Goal: Task Accomplishment & Management: Manage account settings

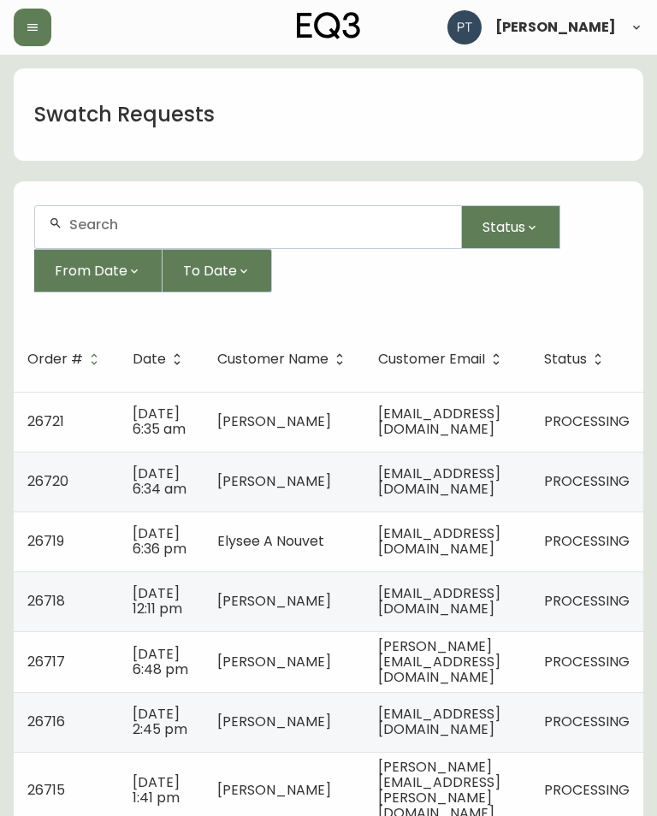
click at [499, 422] on span "[EMAIL_ADDRESS][DOMAIN_NAME]" at bounding box center [439, 421] width 122 height 35
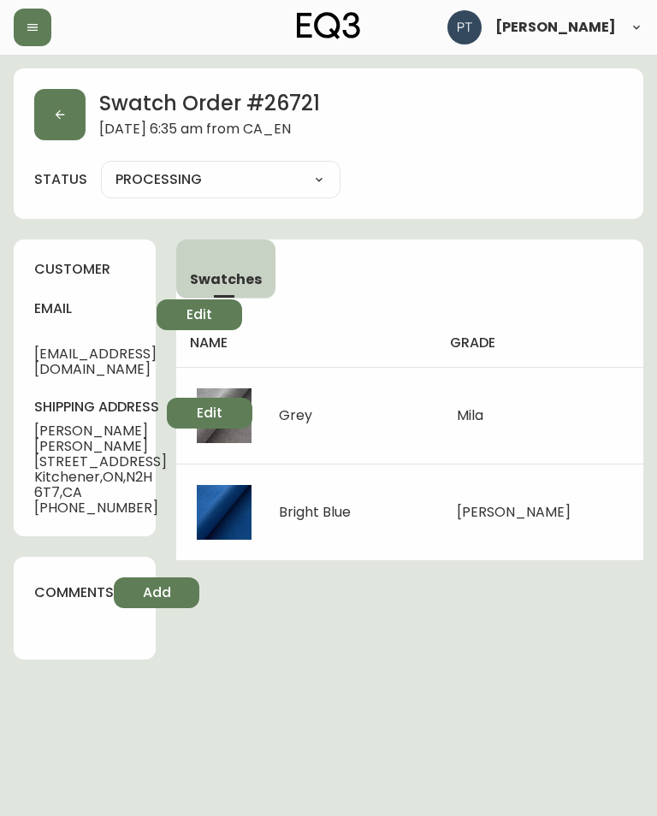
click at [68, 102] on button "button" at bounding box center [59, 114] width 51 height 51
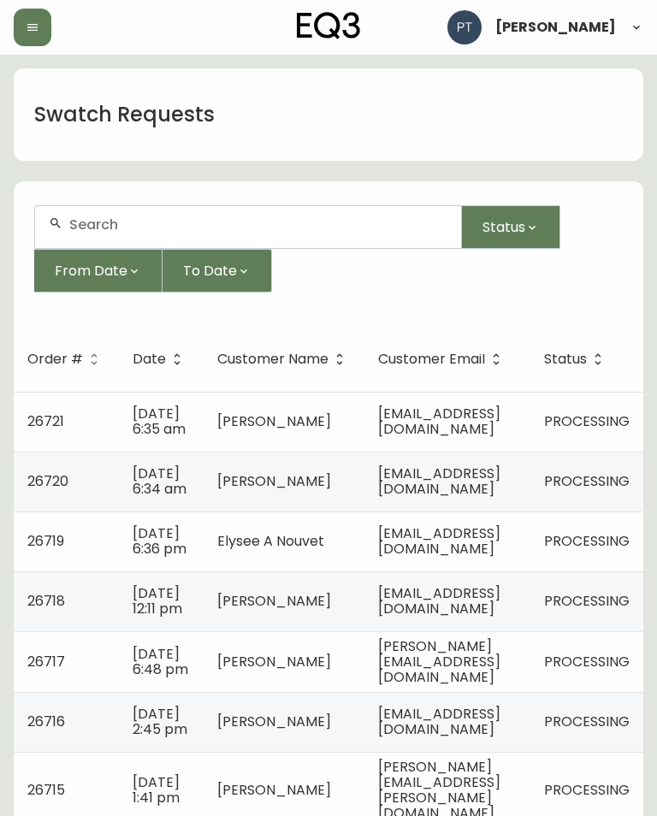
click at [462, 499] on span "[EMAIL_ADDRESS][DOMAIN_NAME]" at bounding box center [439, 481] width 122 height 35
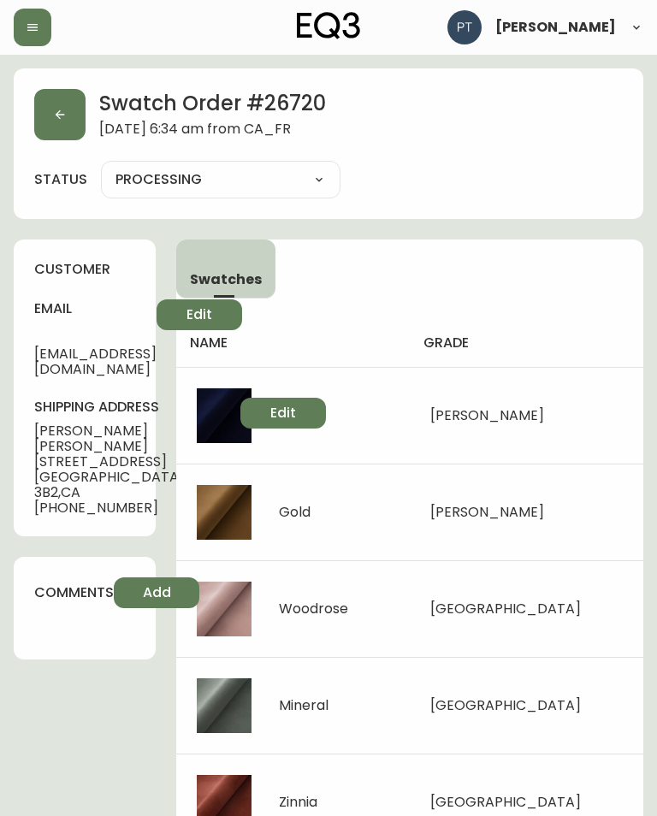
click at [72, 109] on button "button" at bounding box center [59, 114] width 51 height 51
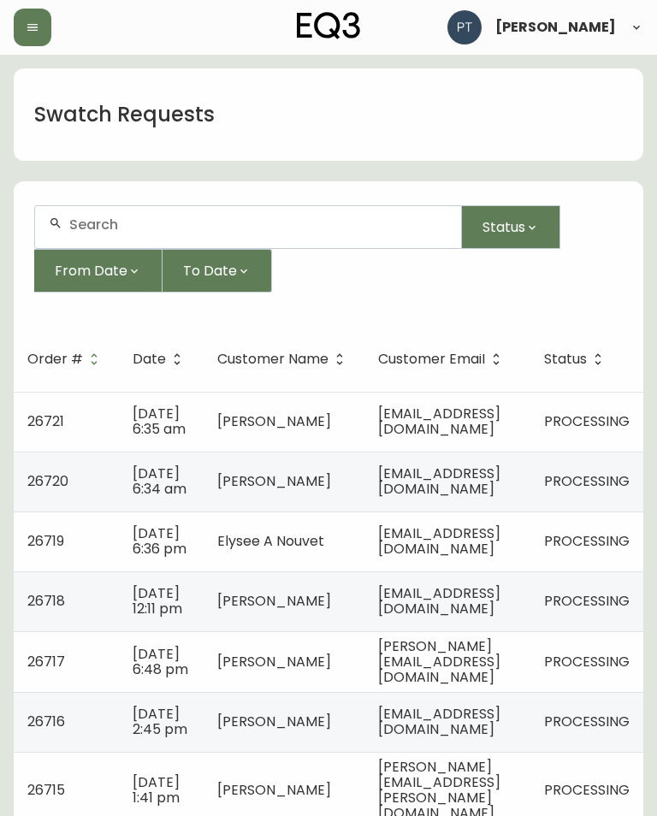
click at [501, 569] on td "[EMAIL_ADDRESS][DOMAIN_NAME]" at bounding box center [447, 541] width 166 height 60
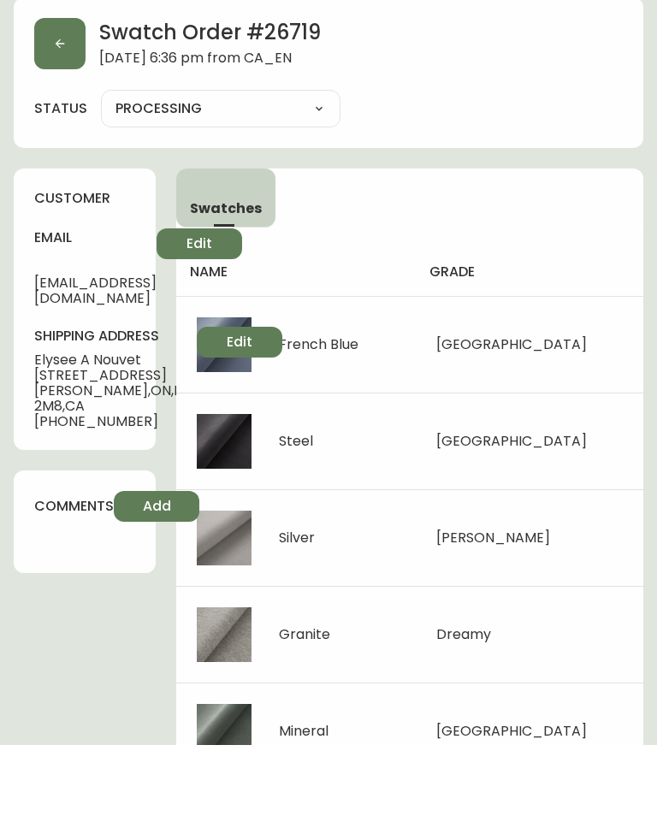
scroll to position [9, 0]
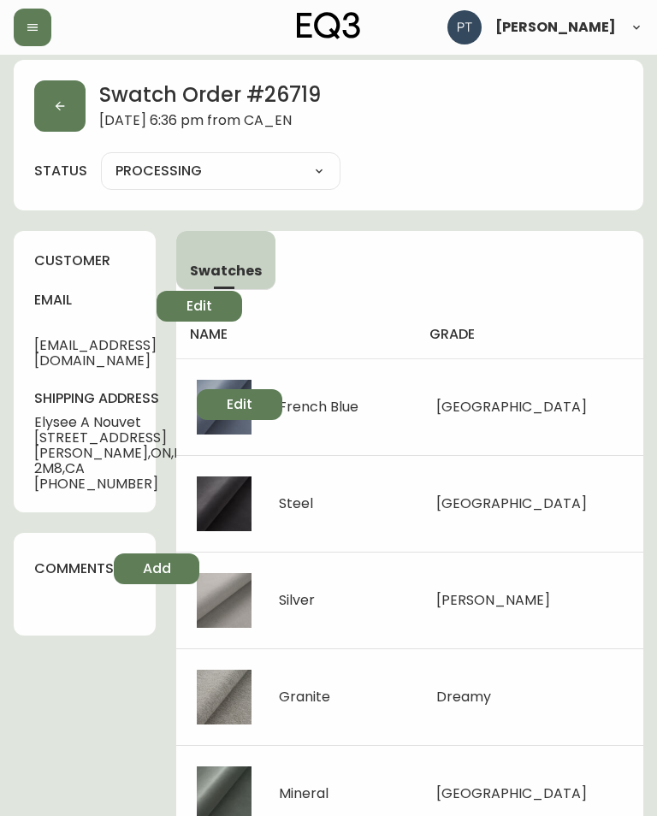
click at [64, 103] on icon "button" at bounding box center [60, 106] width 14 height 14
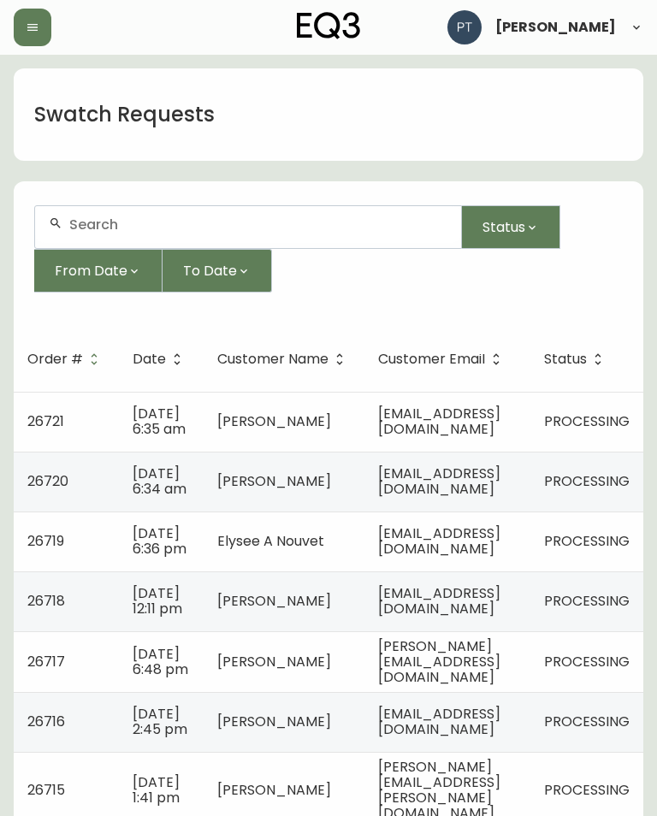
click at [476, 631] on td "[EMAIL_ADDRESS][DOMAIN_NAME]" at bounding box center [447, 601] width 166 height 60
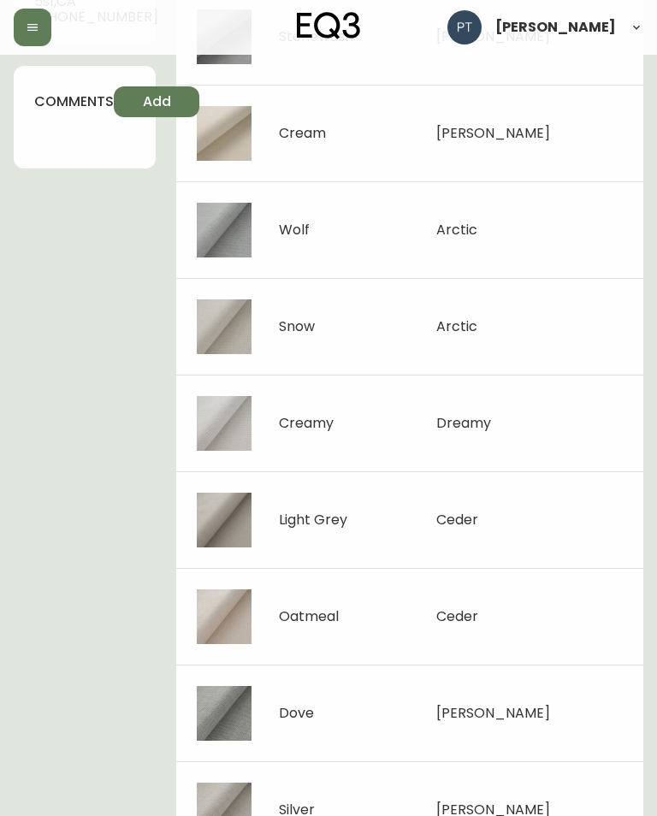
scroll to position [492, 0]
